Goal: Communication & Community: Answer question/provide support

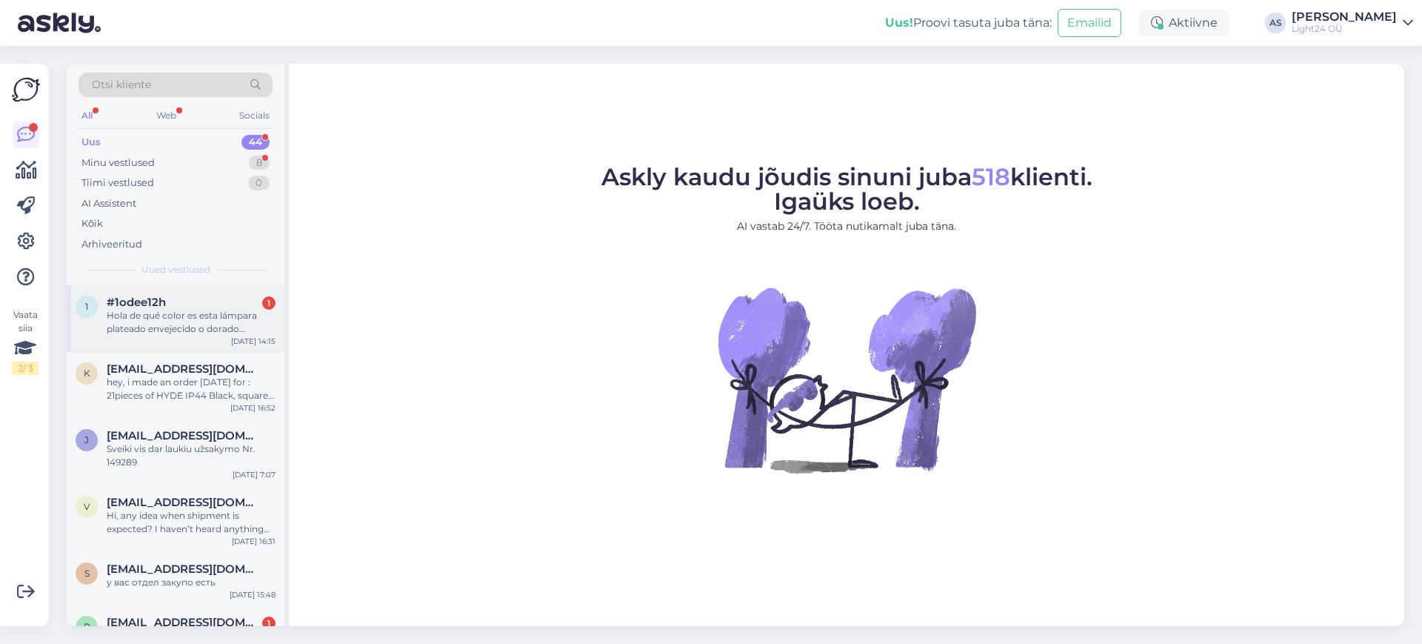
click at [176, 320] on div "Hola de qué color es esta lámpara plateado envejecido o dorado envejecido ?" at bounding box center [191, 322] width 169 height 27
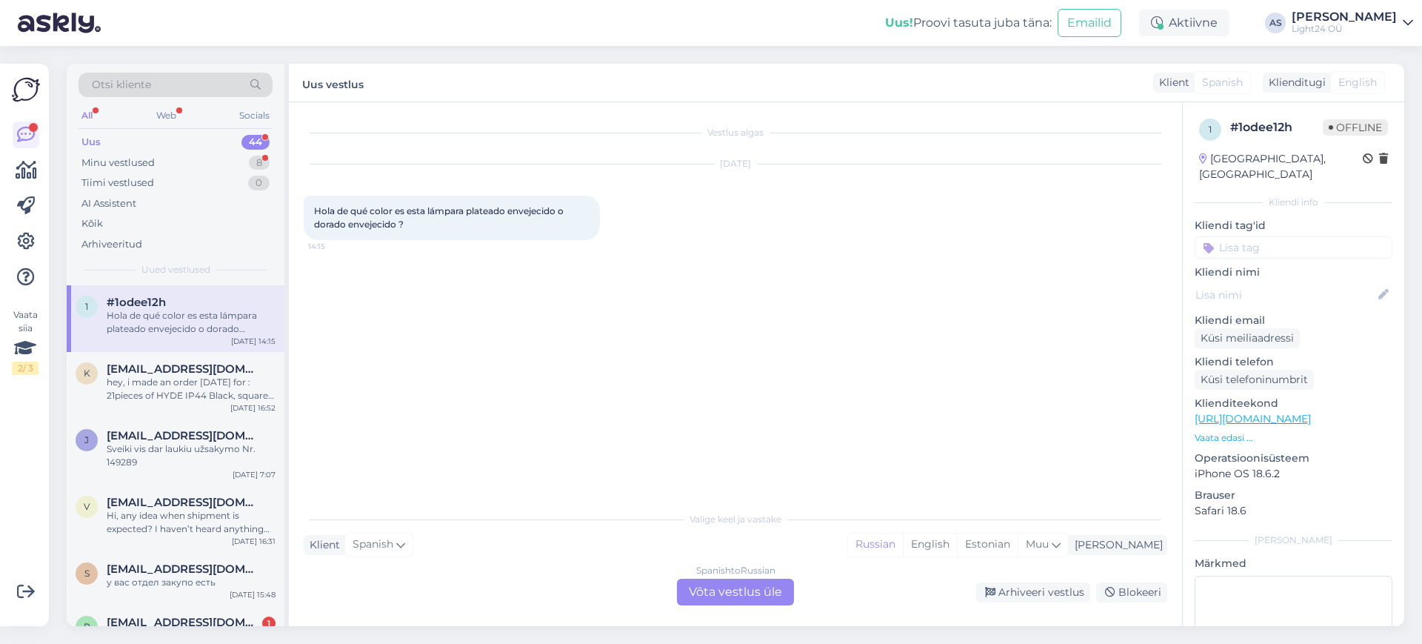
click at [740, 587] on div "Spanish to Russian Võta vestlus üle" at bounding box center [735, 591] width 117 height 27
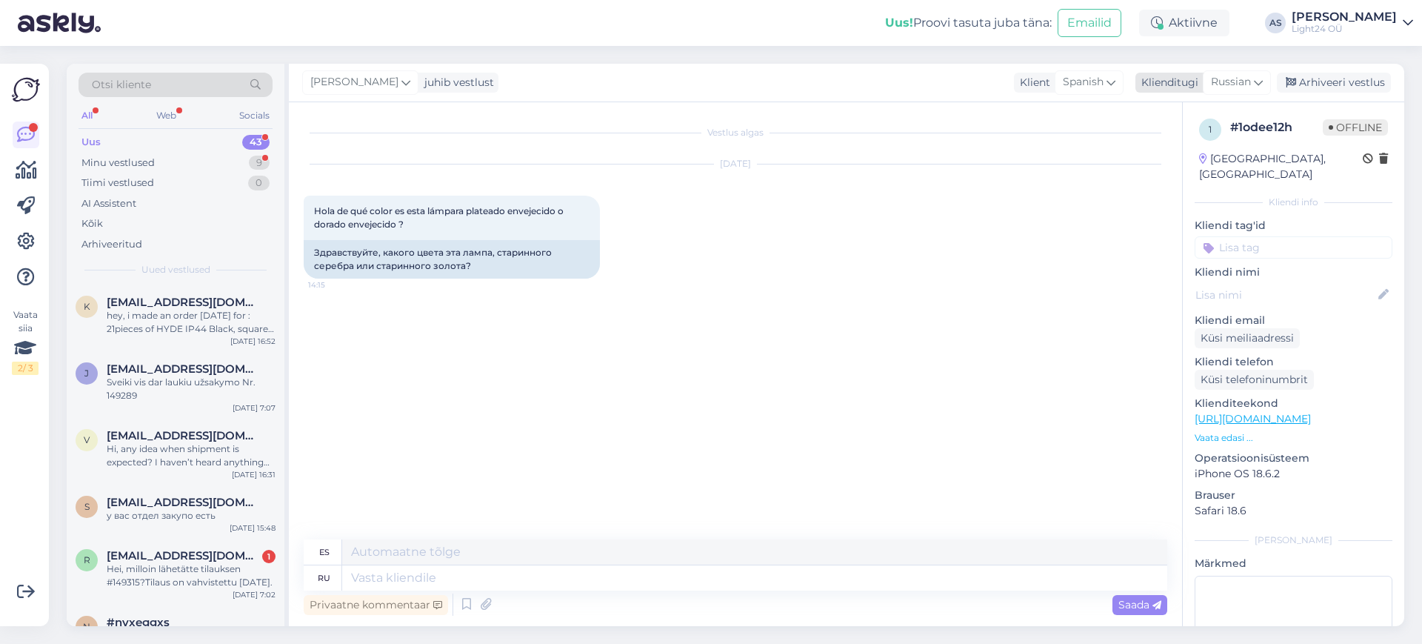
click at [1259, 87] on icon at bounding box center [1258, 82] width 9 height 16
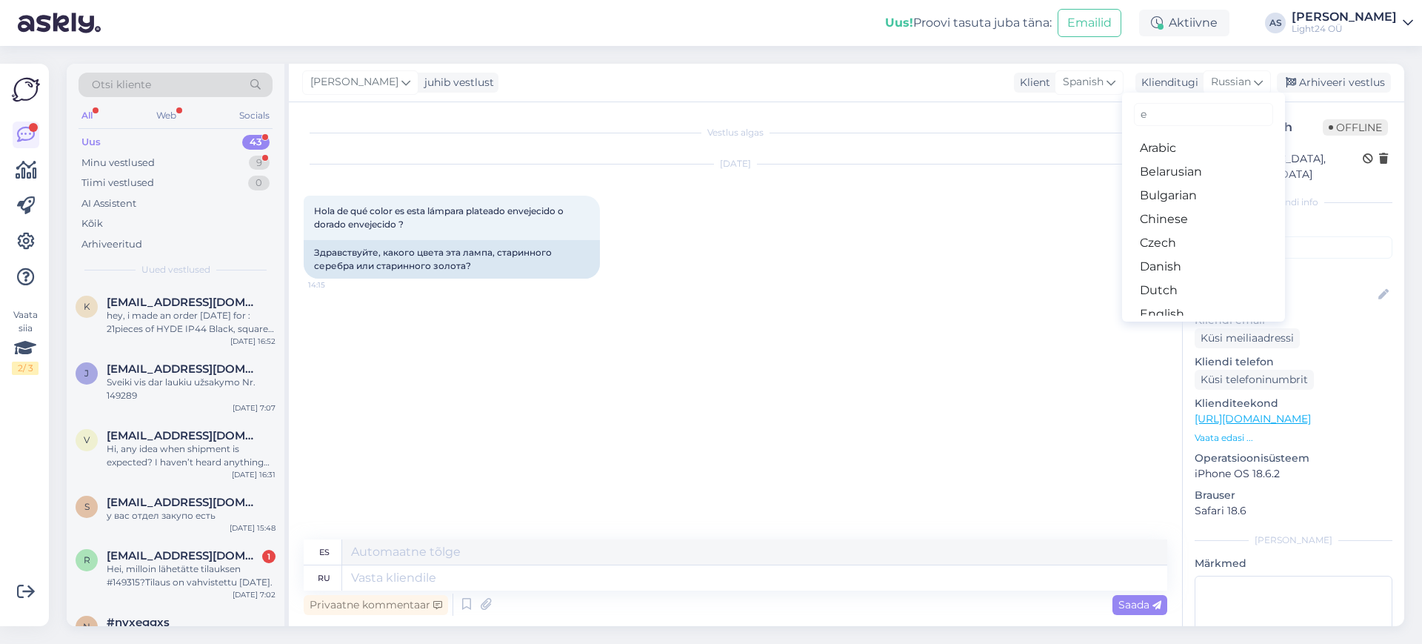
click at [1202, 116] on input "e" at bounding box center [1203, 114] width 139 height 23
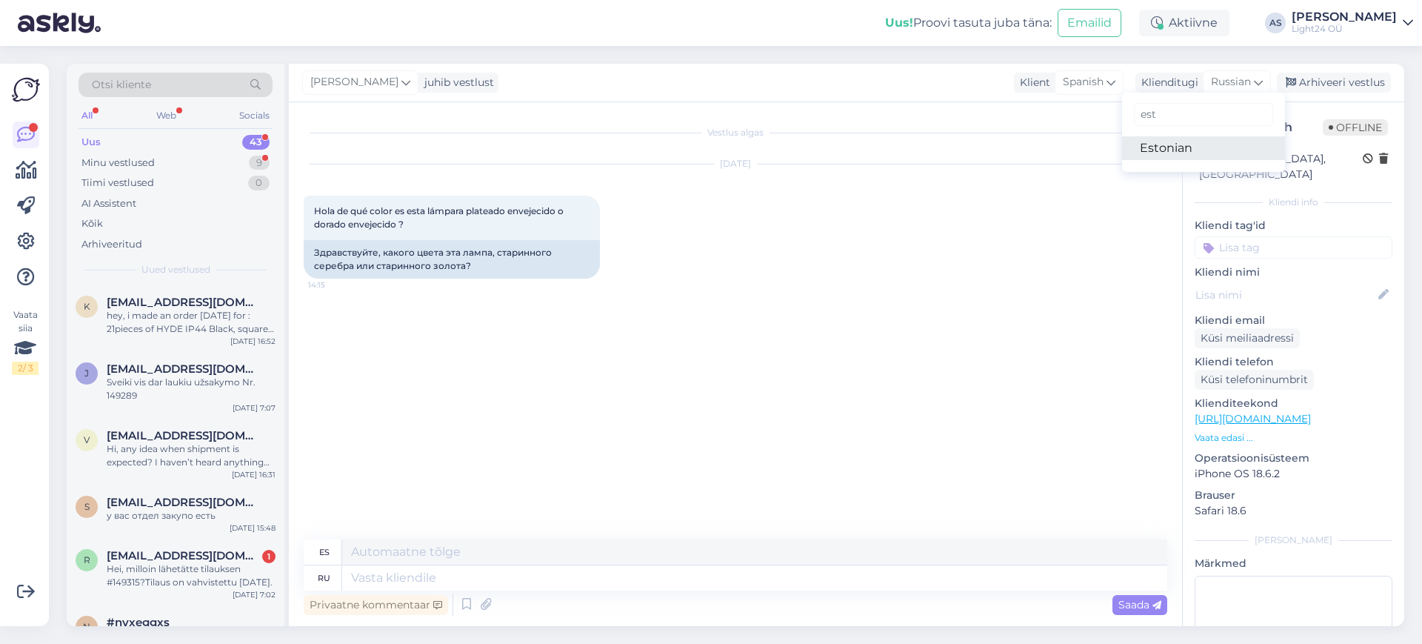
type input "est"
click at [1157, 147] on link "Estonian" at bounding box center [1203, 148] width 163 height 24
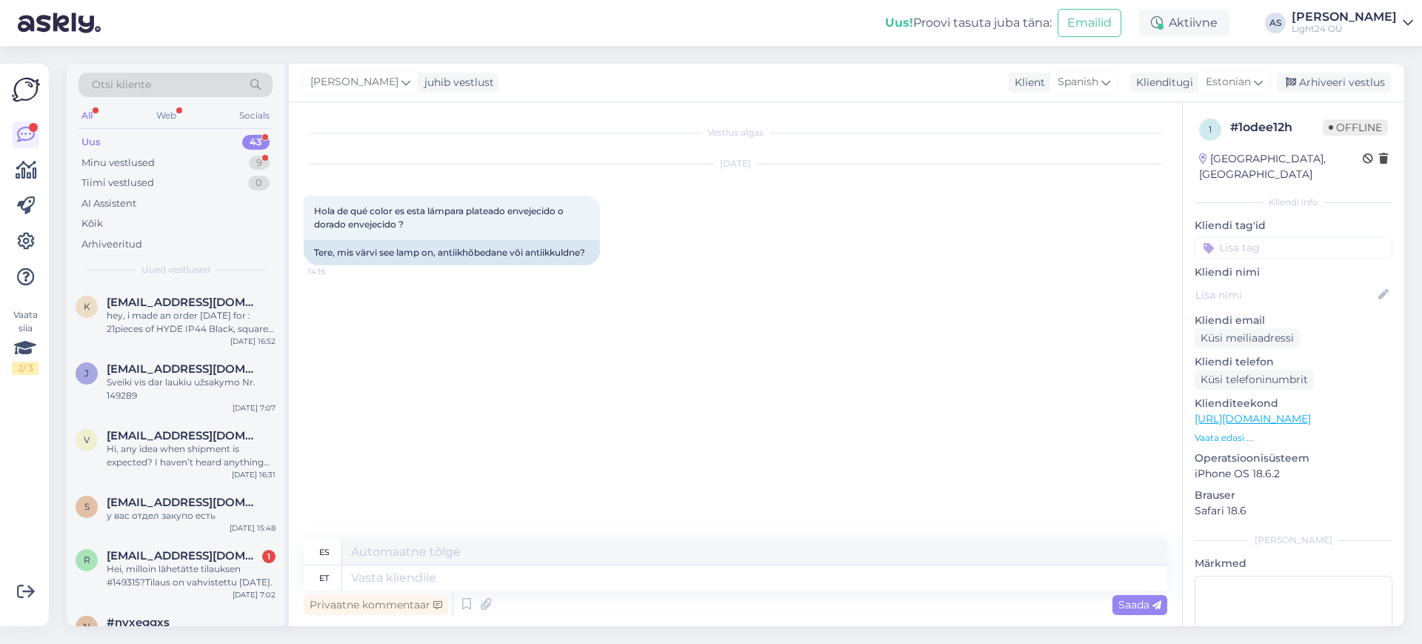
click at [1272, 412] on link "[URL][DOMAIN_NAME]" at bounding box center [1252, 418] width 116 height 13
click at [533, 578] on textarea at bounding box center [754, 577] width 825 height 25
type textarea "Tere"
type textarea "Hola"
type textarea "Tere,"
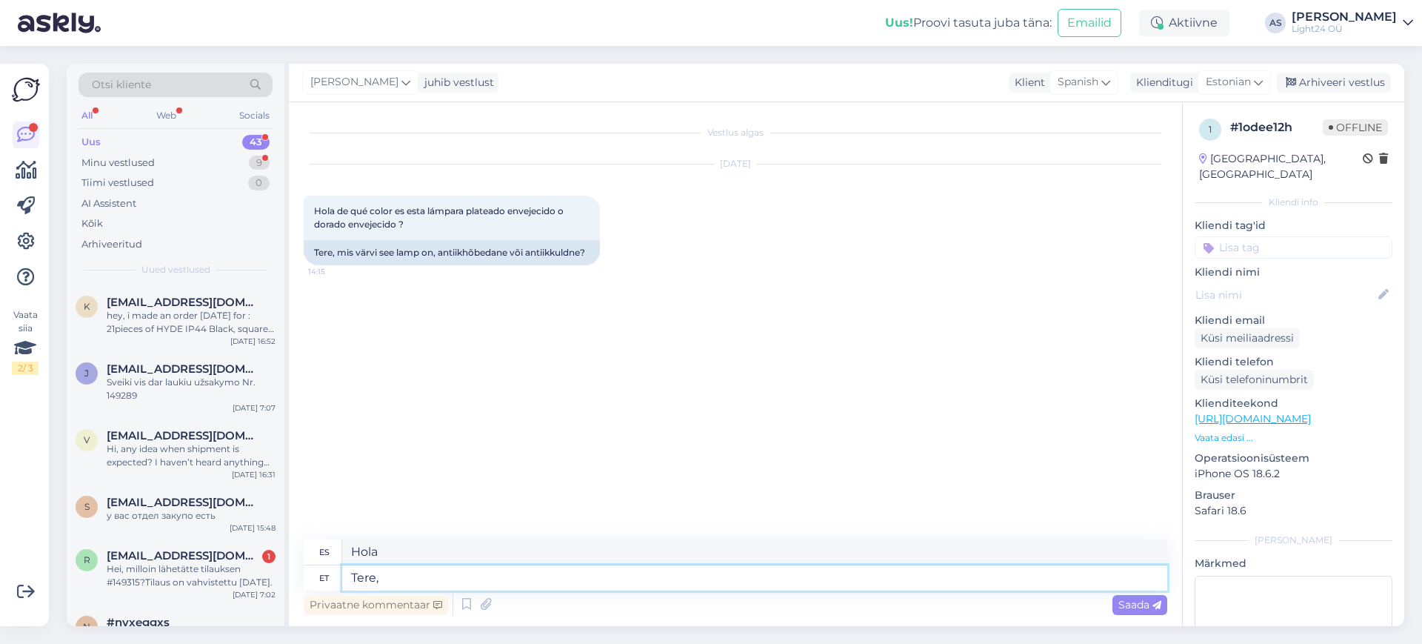
type textarea "Hola,"
type textarea "Tere, millisest l"
type textarea "Hola, ¿de donde?"
type textarea "Tere, millisest lambist o"
type textarea "Hola, ¿qué tipo de lámpara?"
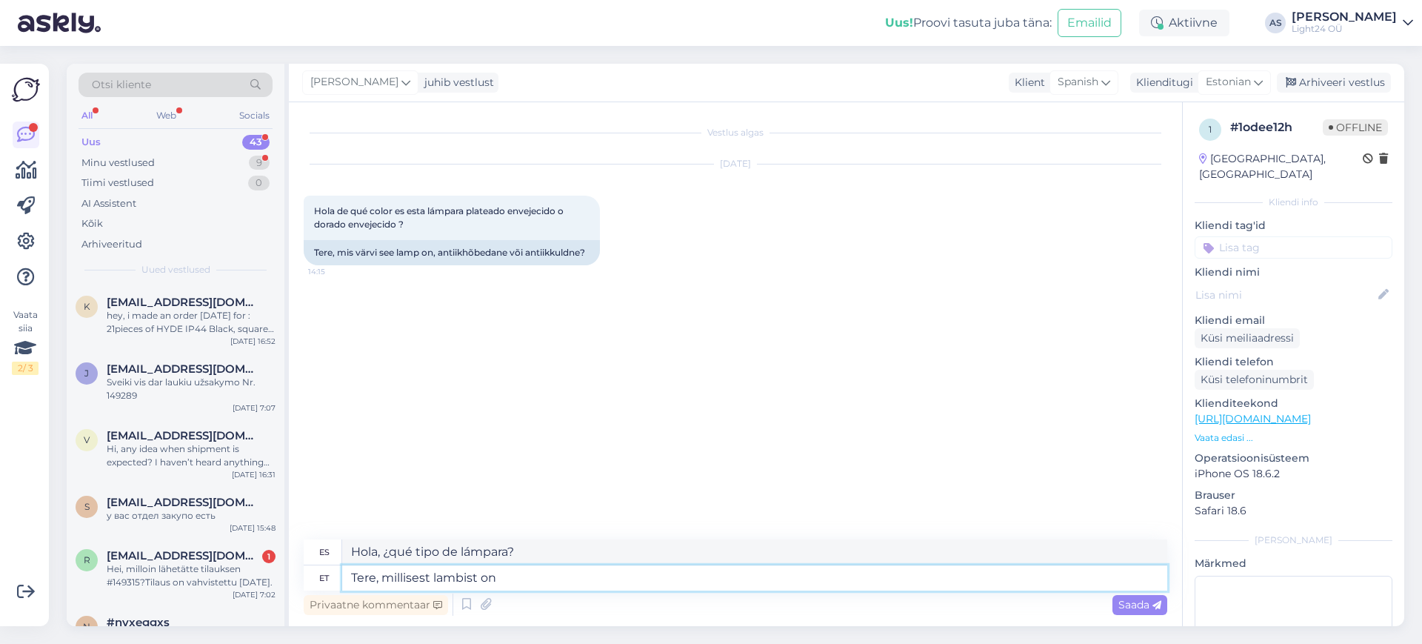
type textarea "Tere, millisest lambist on j"
type textarea "Hola, ¿qué tipo de lámpara es esta?"
type textarea "Tere, millisest lambist on jutt?"
type textarea "Hola, ¿de qué tipo de lámpara estás hablando?"
type textarea "Tere, millisest lambist on jutt?"
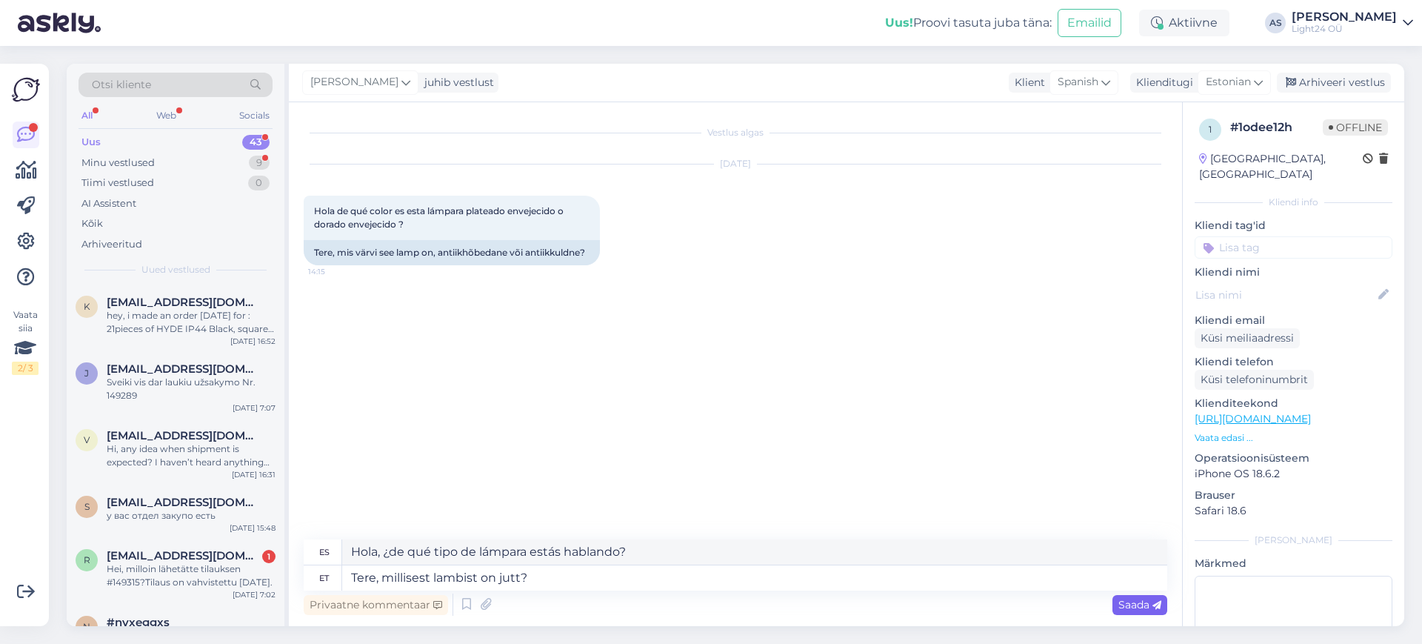
click at [1146, 604] on span "Saada" at bounding box center [1139, 604] width 43 height 13
